Goal: Transaction & Acquisition: Purchase product/service

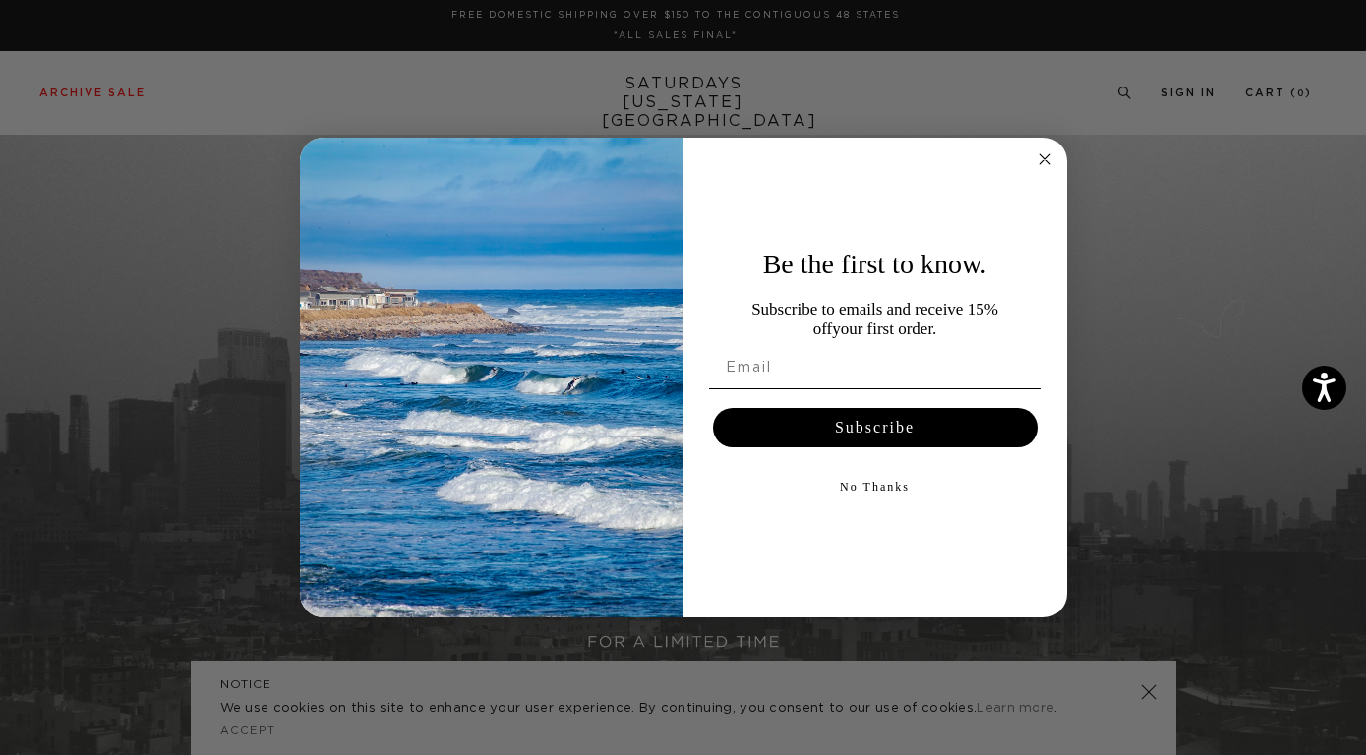
click at [1046, 157] on circle "Close dialog" at bounding box center [1045, 160] width 23 height 23
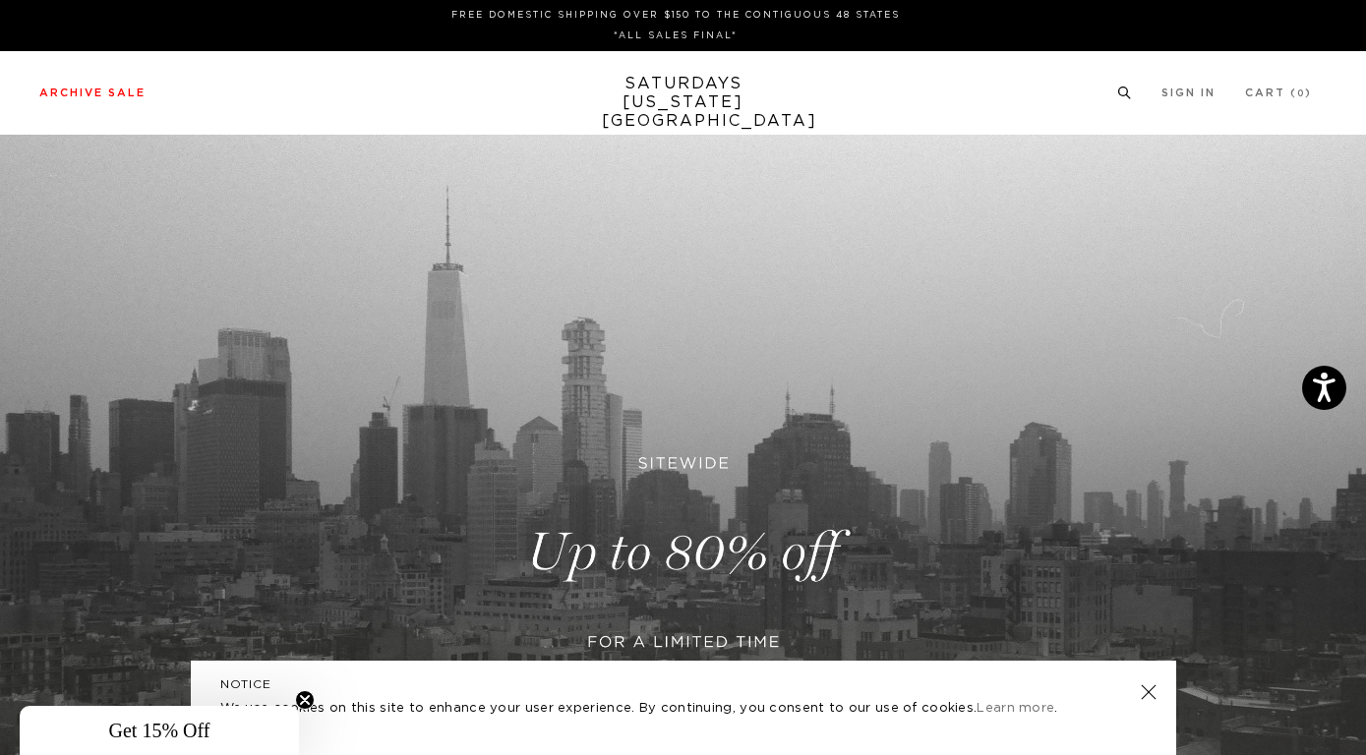
click at [1119, 90] on circle at bounding box center [1123, 92] width 9 height 9
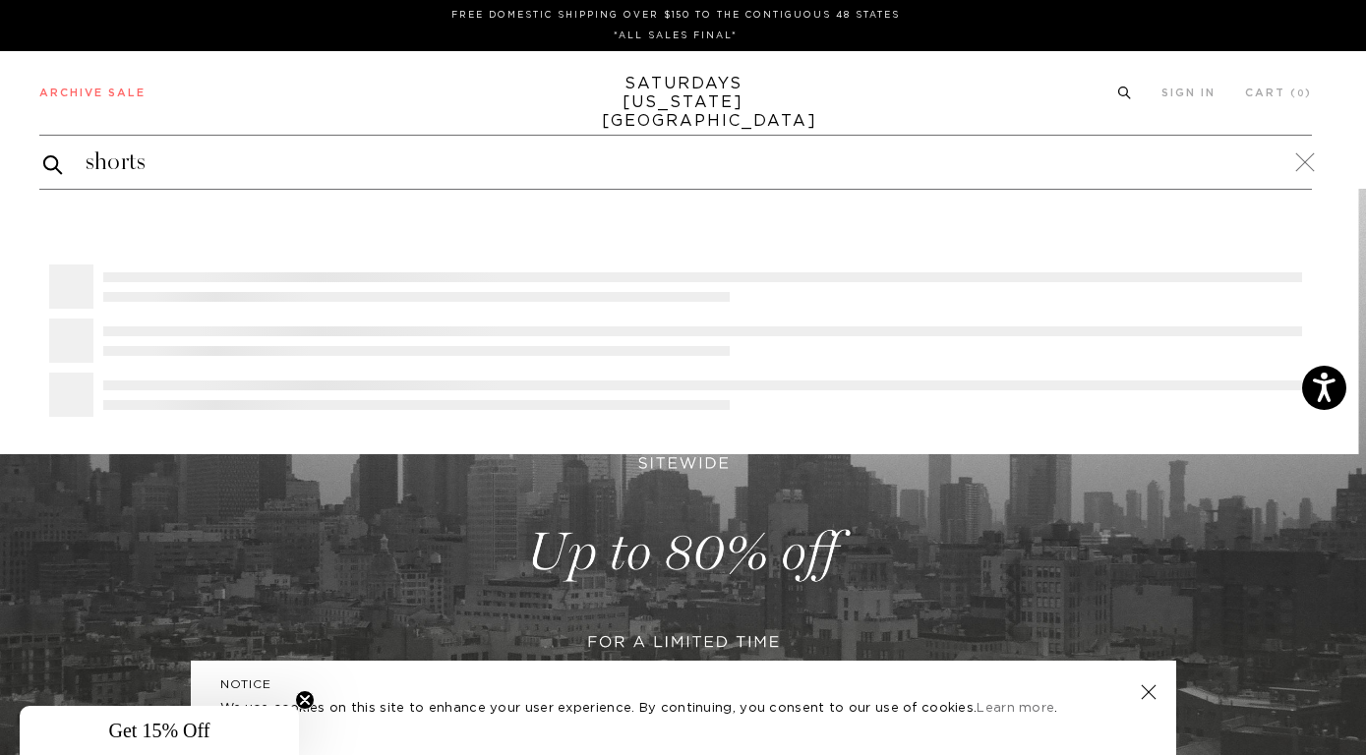
type input "shorts"
click at [43, 152] on button "submit" at bounding box center [53, 164] width 20 height 25
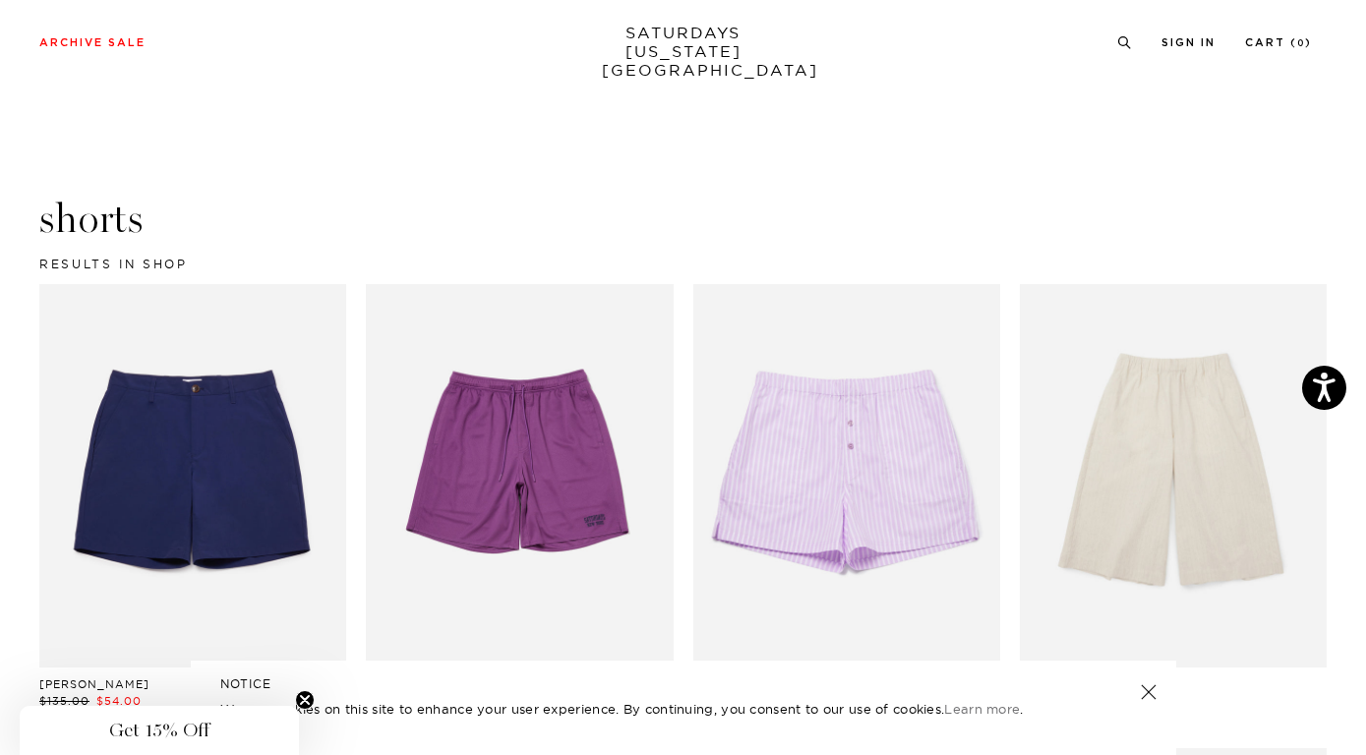
scroll to position [167, 0]
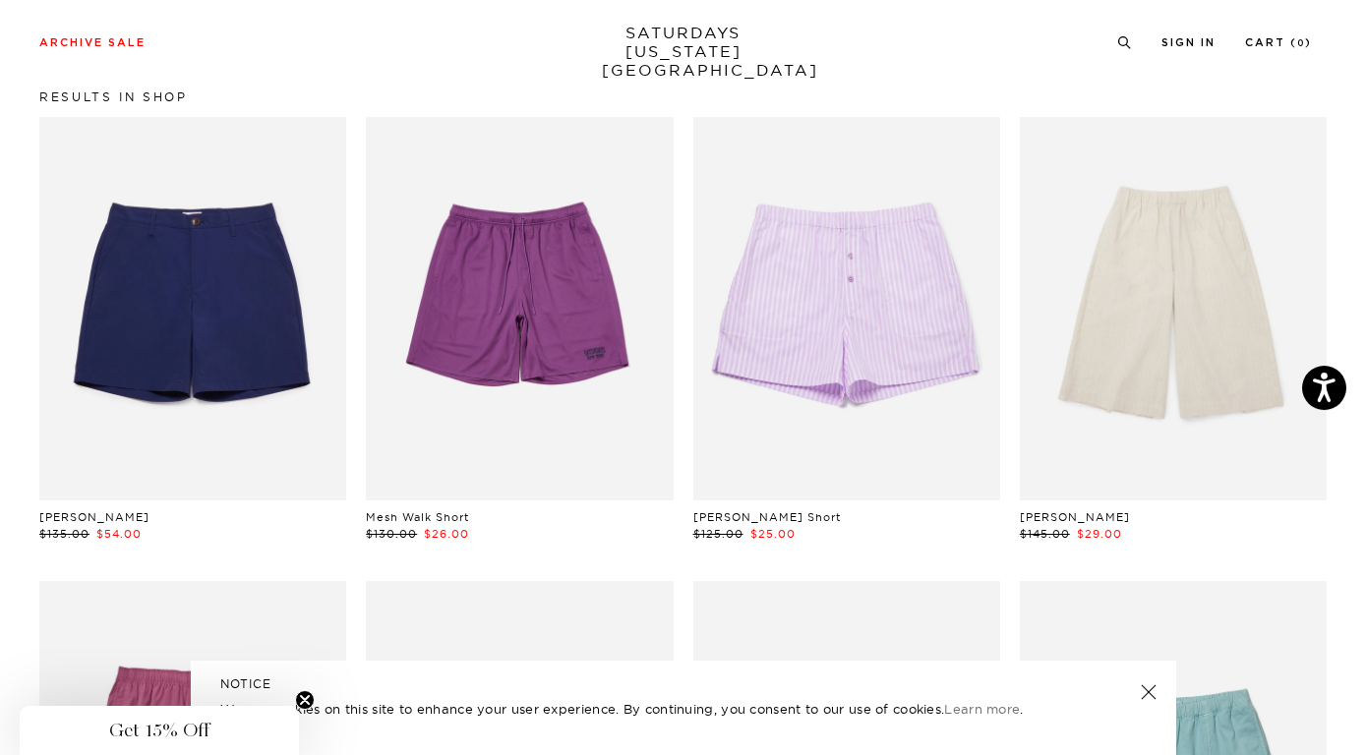
click at [1145, 692] on link at bounding box center [1148, 693] width 28 height 28
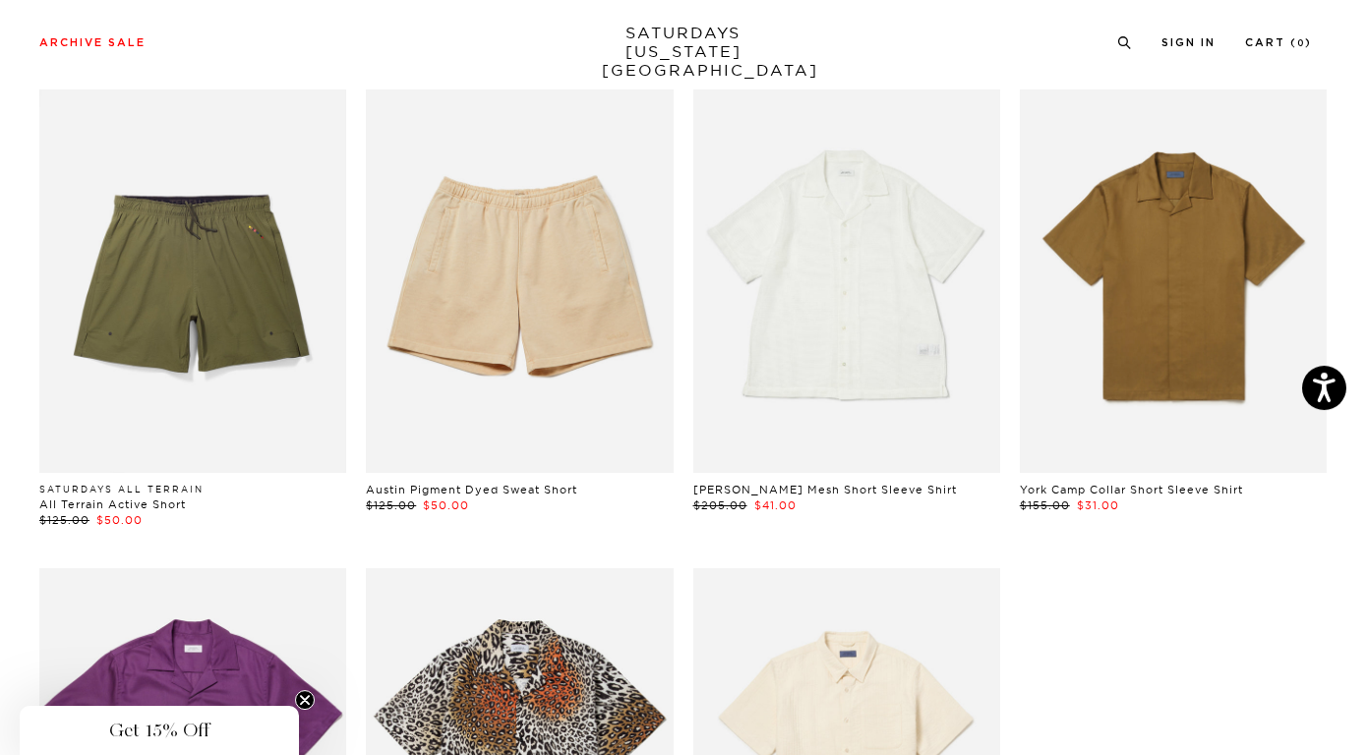
scroll to position [3909, 0]
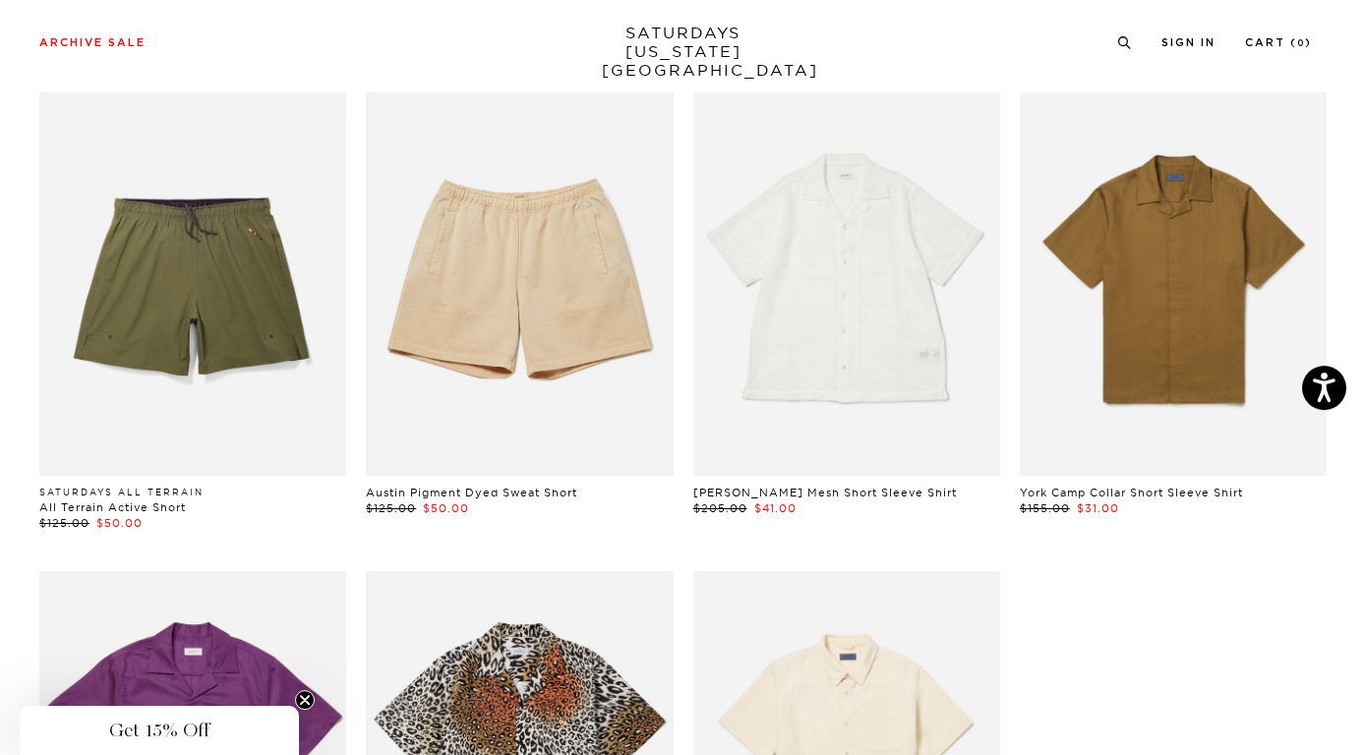
click at [196, 324] on link at bounding box center [192, 284] width 307 height 384
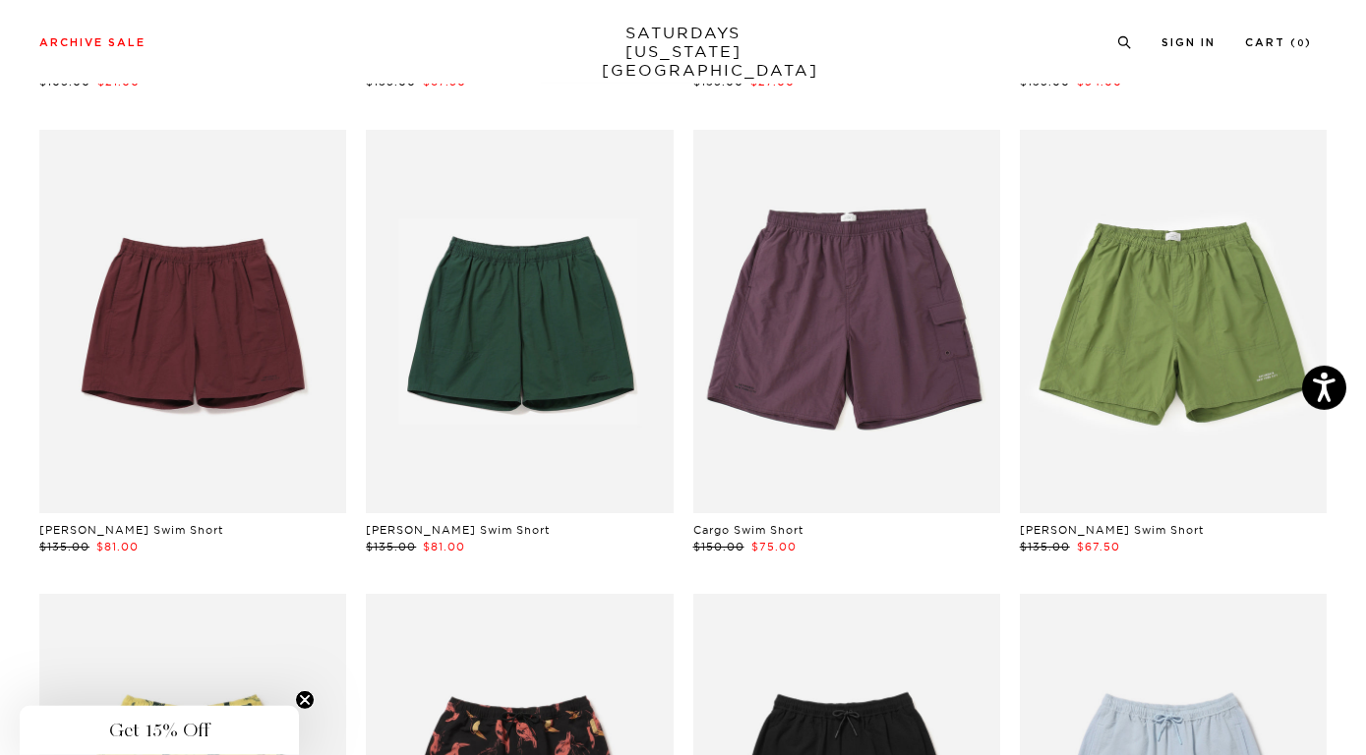
scroll to position [2941, 0]
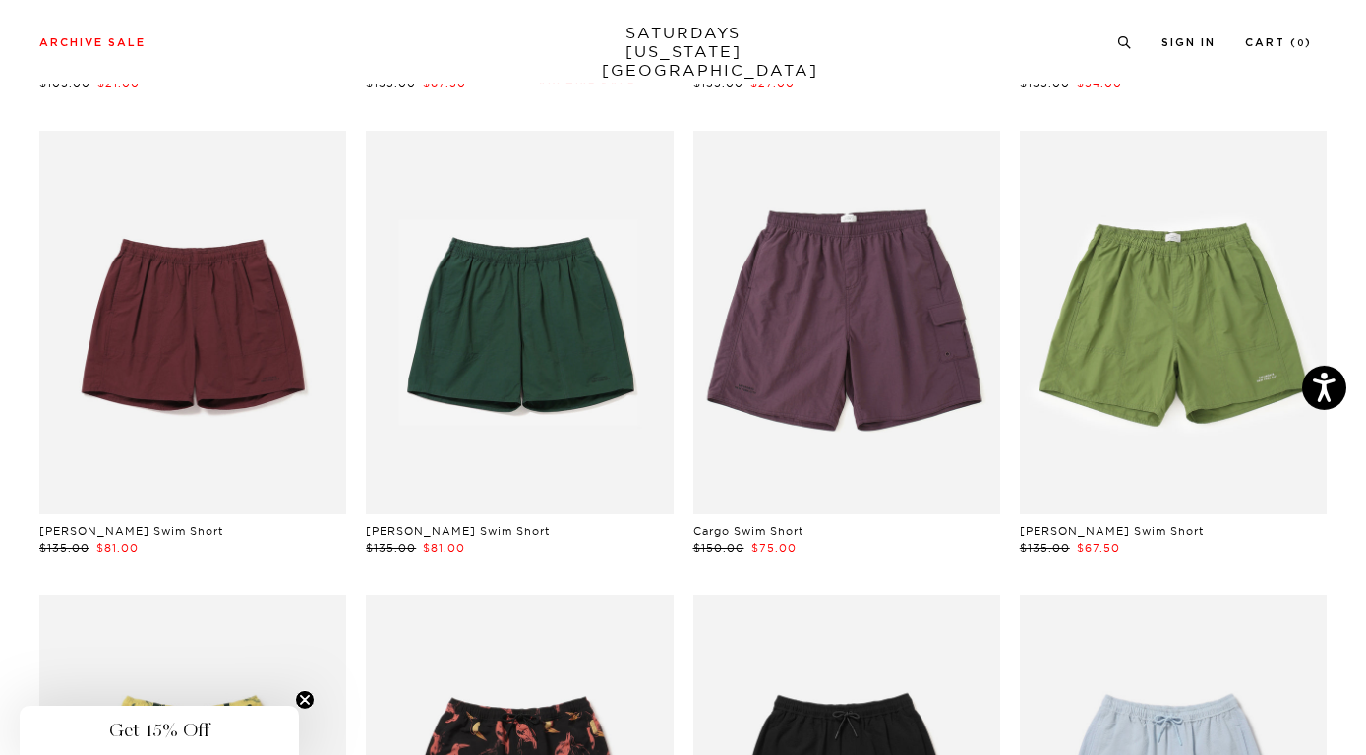
click at [1179, 318] on link at bounding box center [1173, 323] width 307 height 384
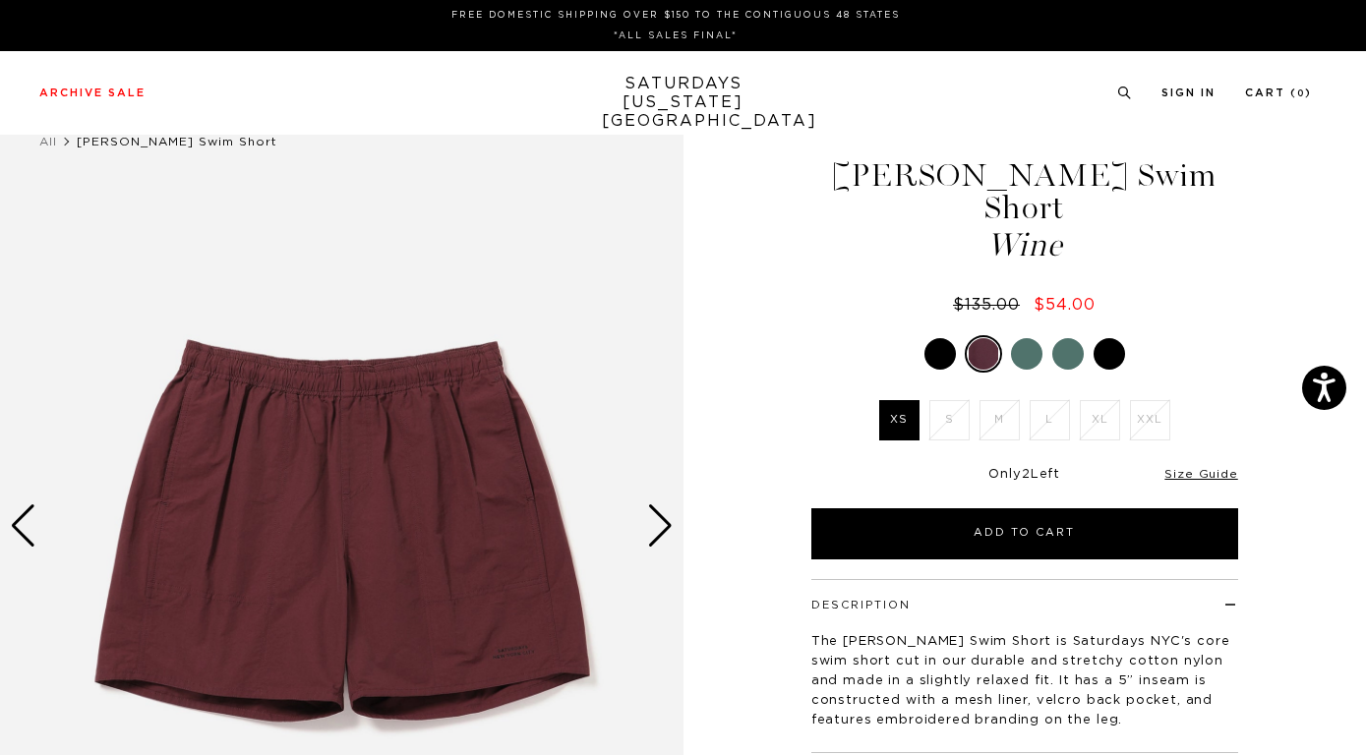
click at [939, 338] on div at bounding box center [940, 353] width 31 height 31
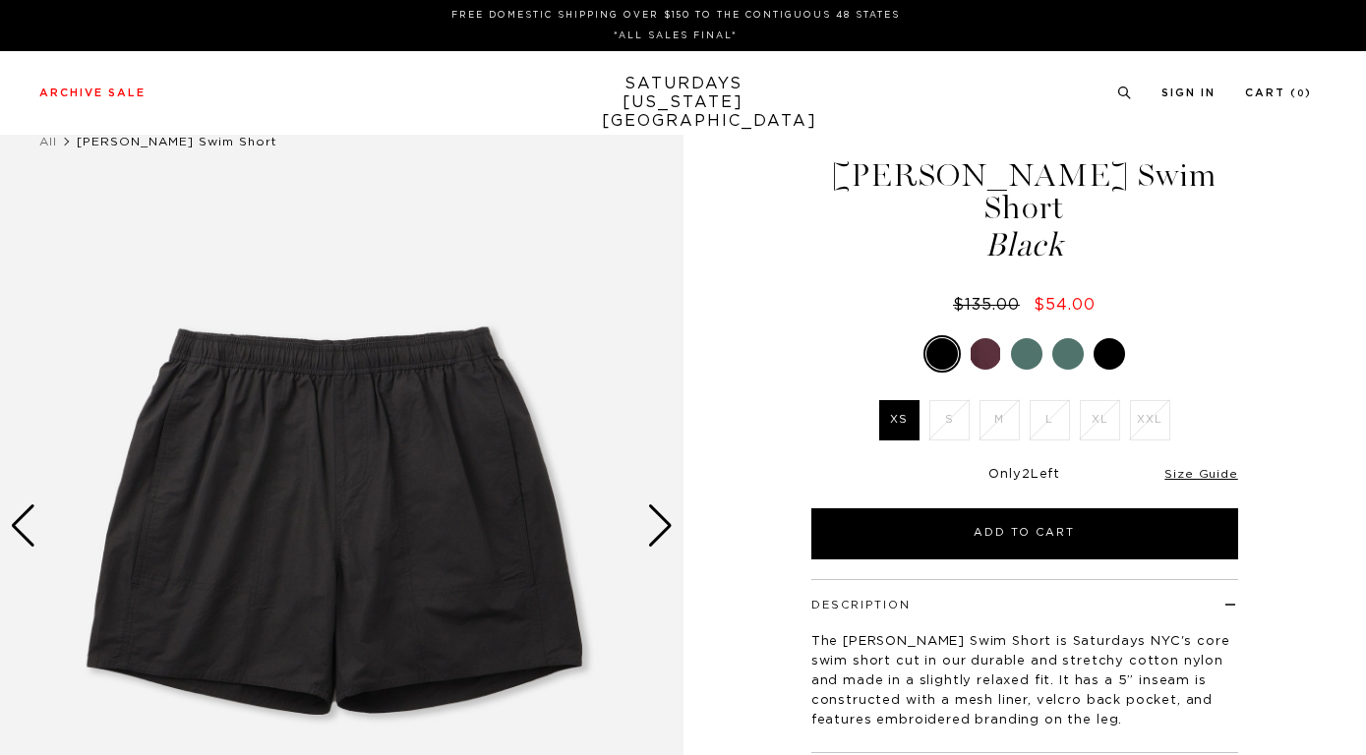
click at [990, 338] on div at bounding box center [985, 353] width 31 height 31
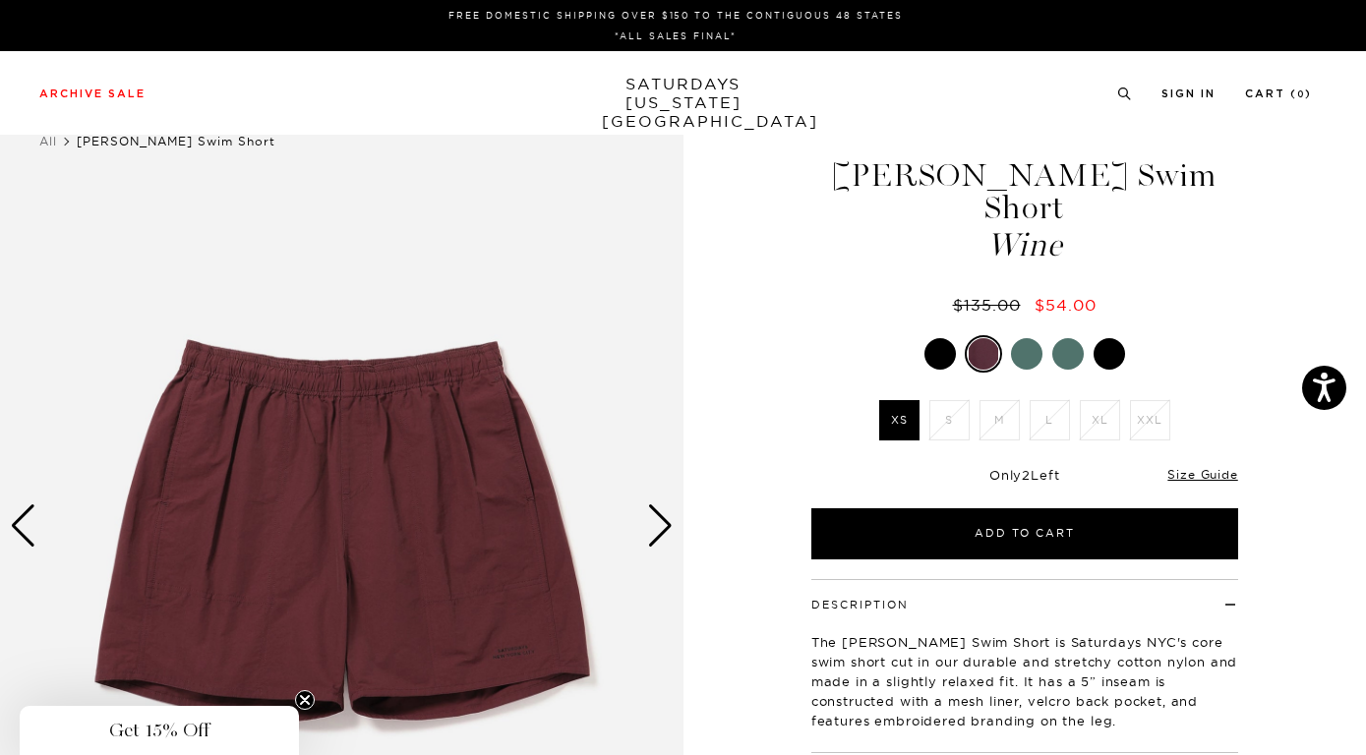
click at [944, 338] on div at bounding box center [940, 353] width 31 height 31
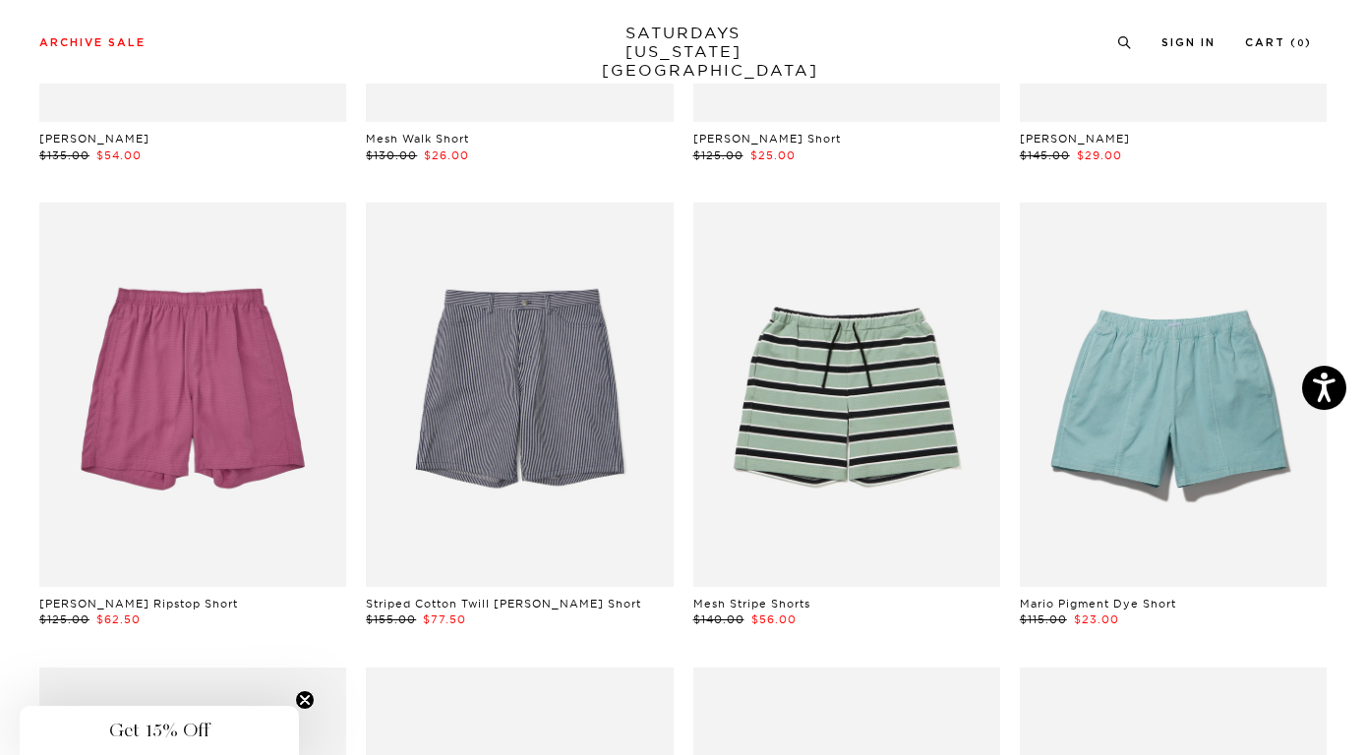
scroll to position [547, 0]
click at [190, 413] on link at bounding box center [192, 394] width 307 height 384
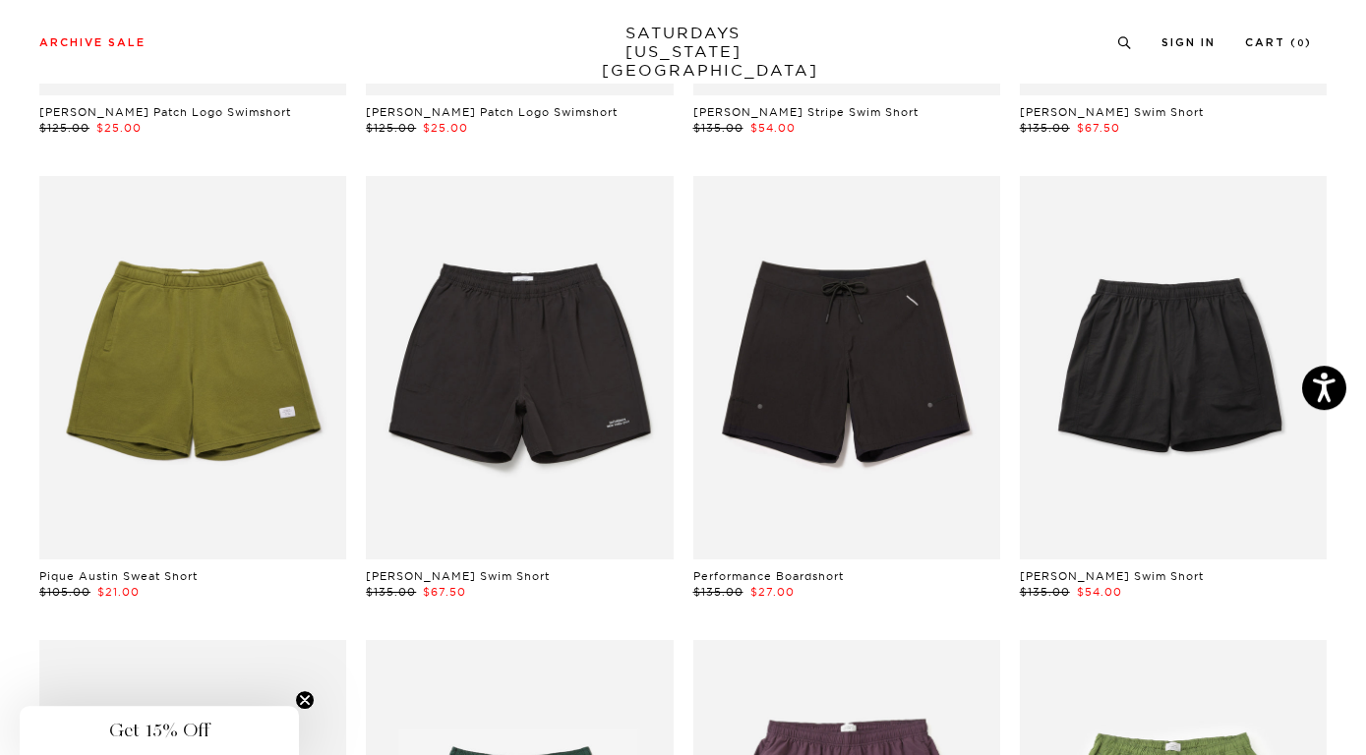
scroll to position [2433, 0]
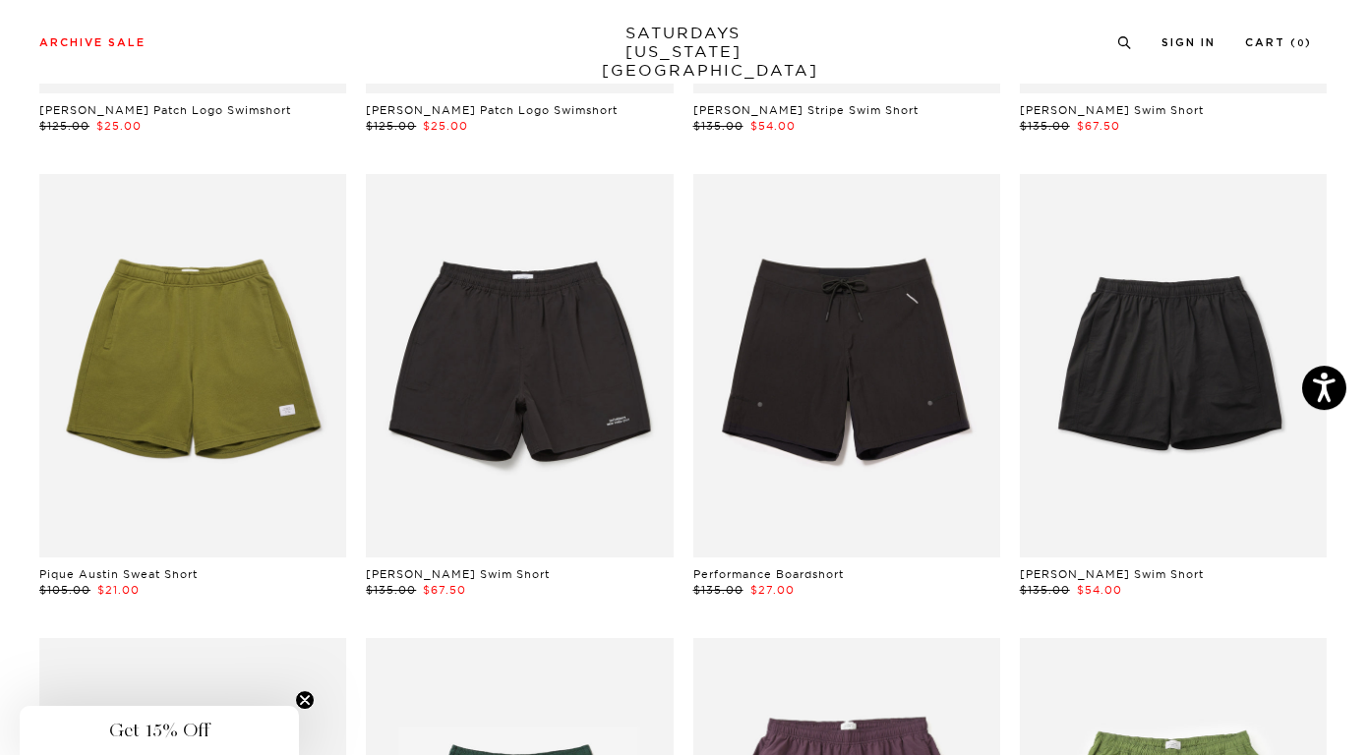
click at [199, 361] on link at bounding box center [192, 366] width 307 height 384
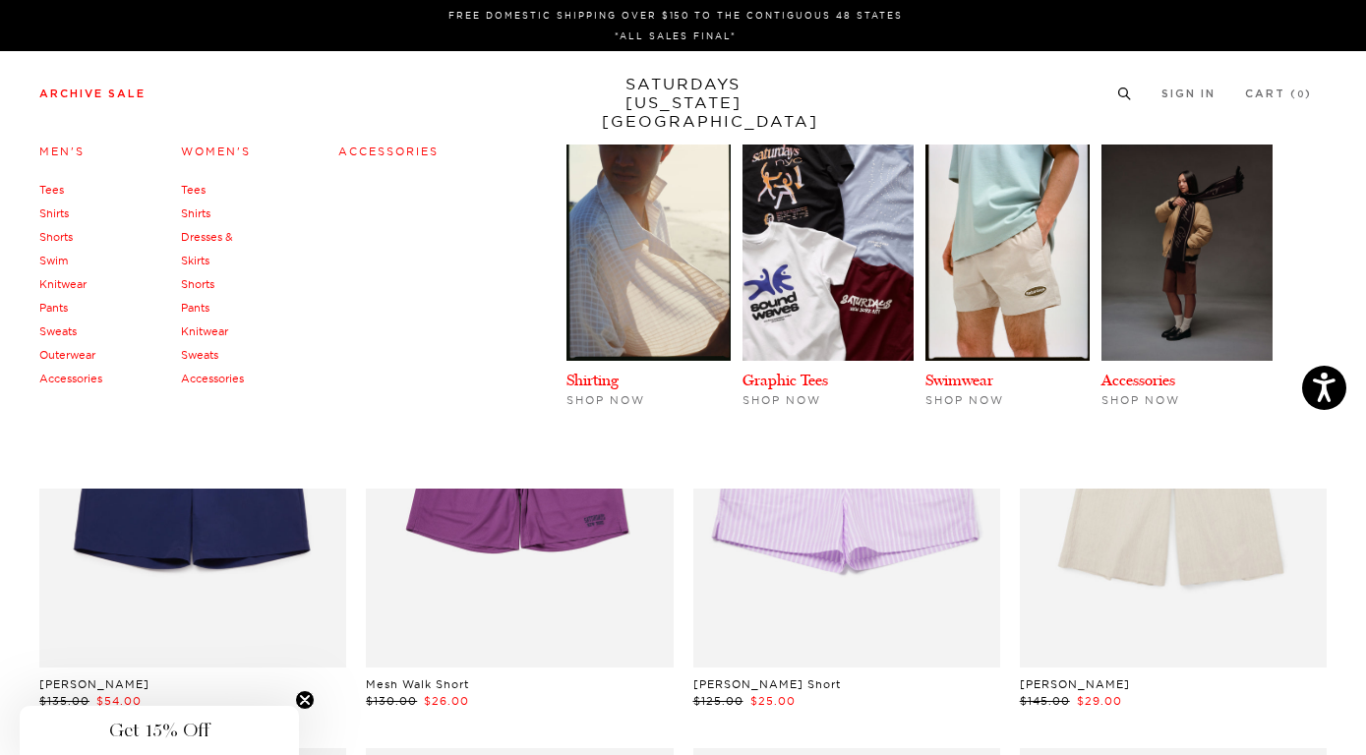
click at [66, 149] on link "Men's" at bounding box center [61, 152] width 45 height 14
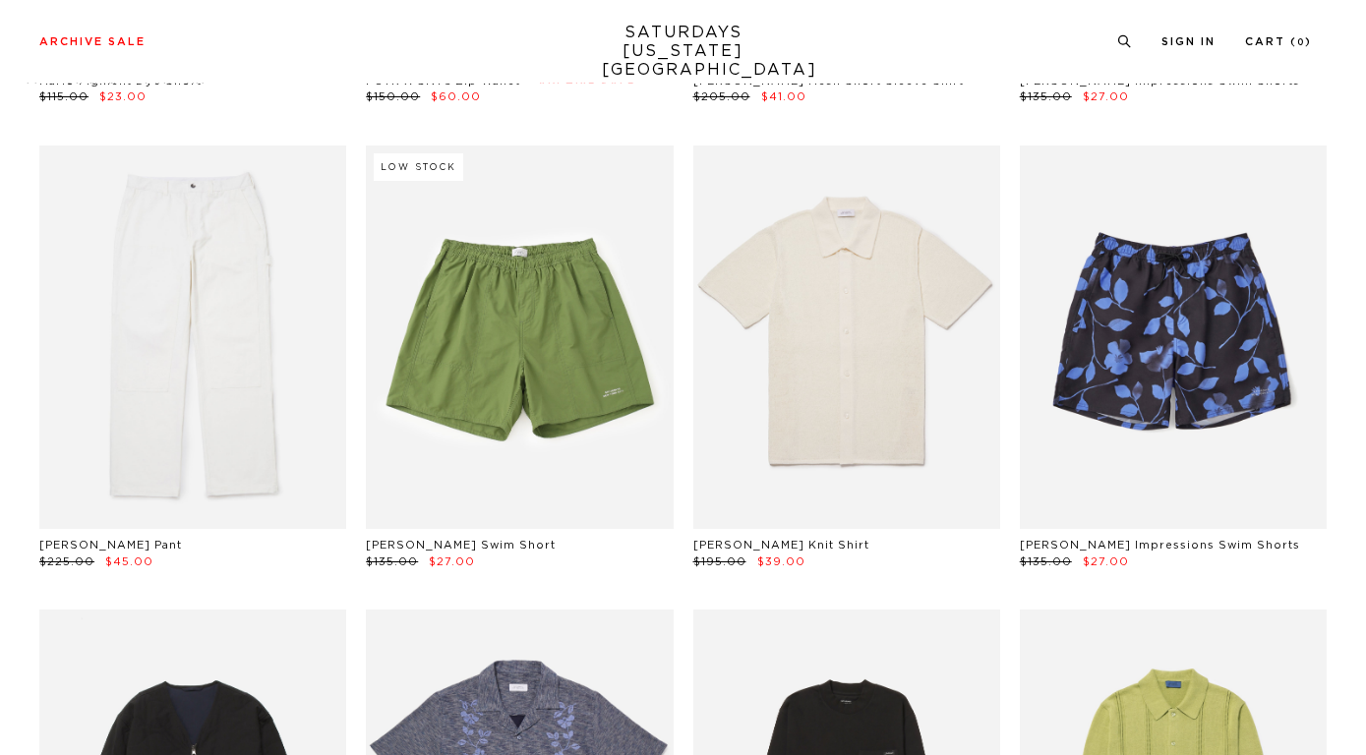
scroll to position [3139, 0]
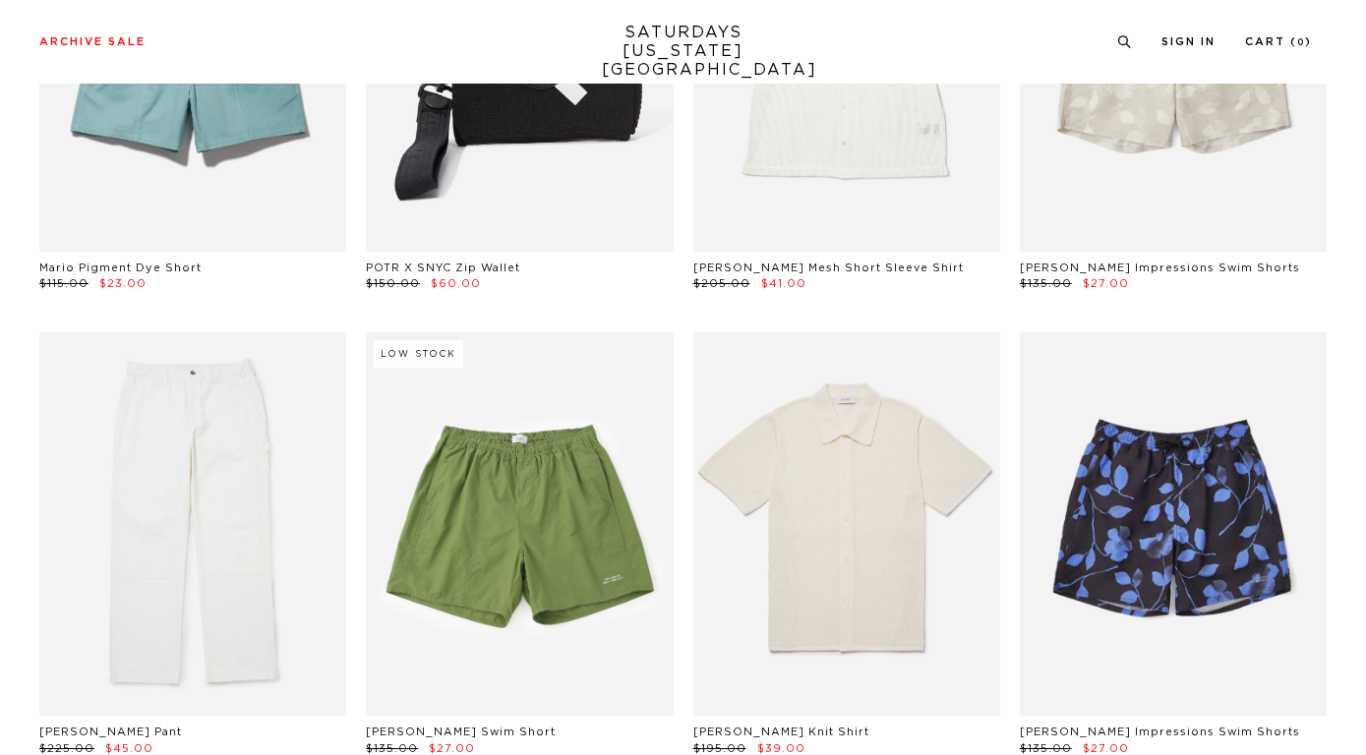
click at [677, 38] on link "SATURDAYS NEW YORK CITY" at bounding box center [683, 52] width 162 height 56
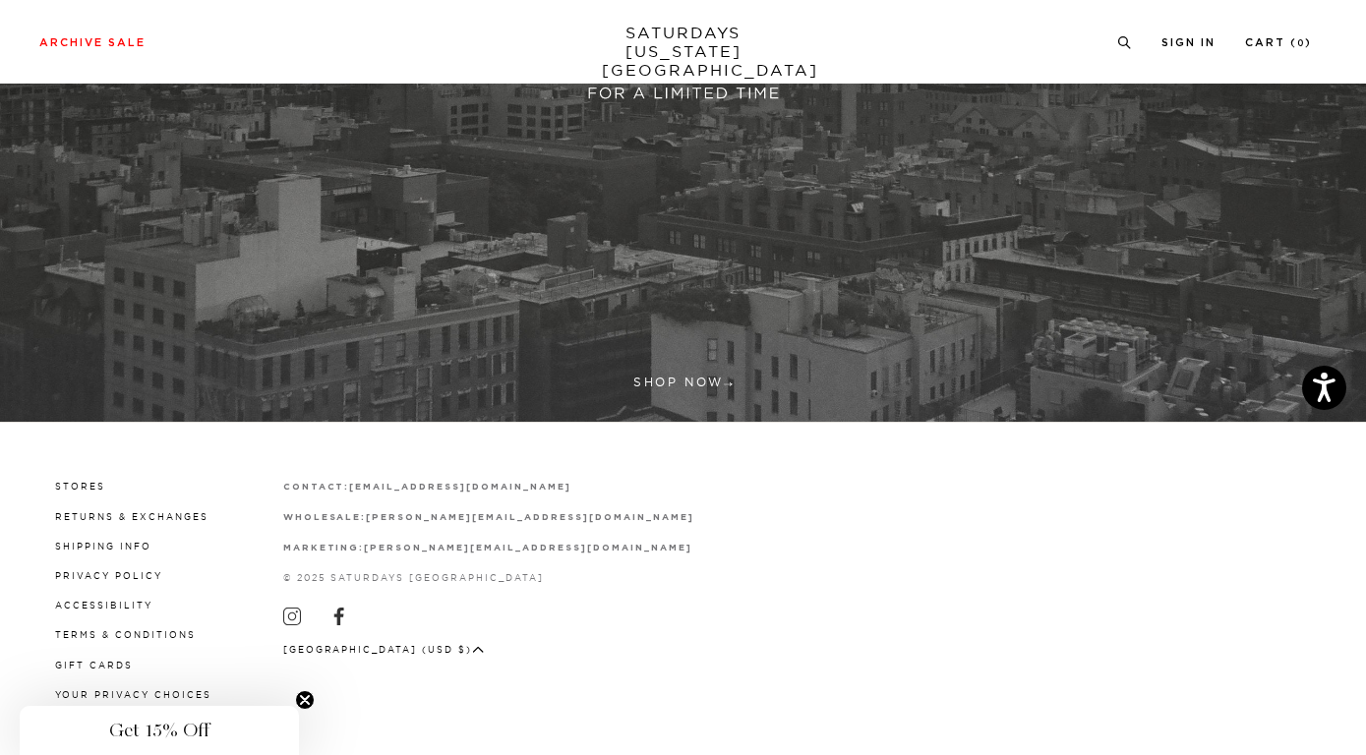
scroll to position [553, 0]
click at [304, 688] on div "Stores Returns & Exchanges Shipping Info Privacy Policy Accessibility Terms & C…" at bounding box center [682, 589] width 1287 height 226
click at [304, 701] on icon "Close teaser" at bounding box center [305, 700] width 8 height 8
click at [290, 609] on icon at bounding box center [292, 617] width 18 height 18
click at [102, 574] on link "Privacy Policy" at bounding box center [108, 575] width 107 height 11
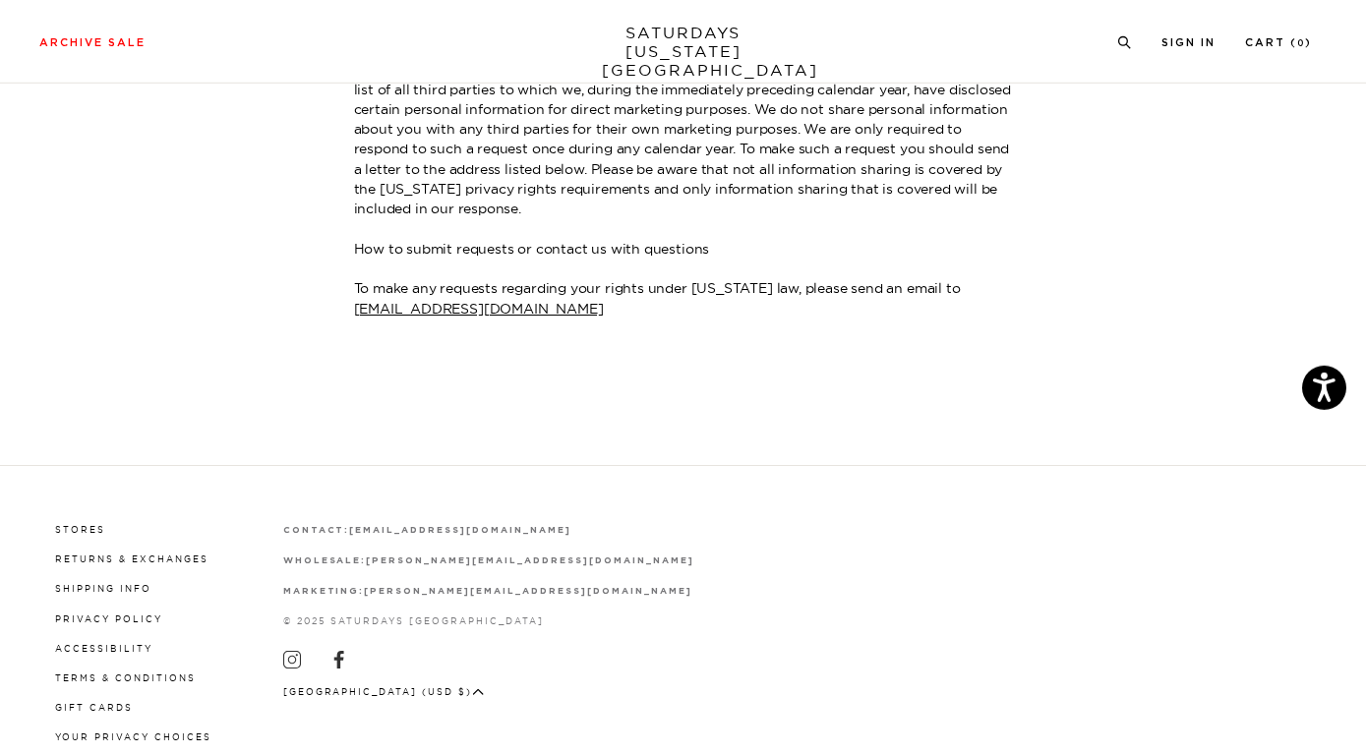
scroll to position [3921, 0]
